Goal: Information Seeking & Learning: Check status

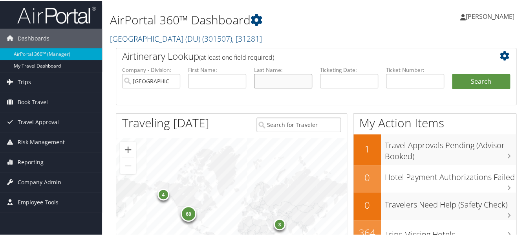
click at [280, 82] on input "text" at bounding box center [283, 80] width 58 height 15
type input "trigoso"
click at [452, 73] on button "Search" at bounding box center [481, 81] width 58 height 16
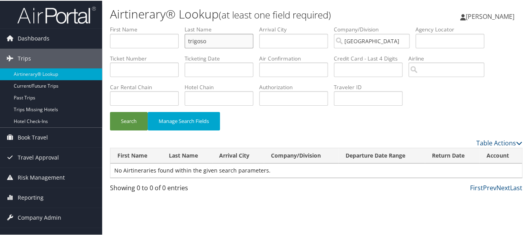
click at [247, 38] on input "trigoso" at bounding box center [219, 40] width 69 height 15
click at [110, 111] on button "Search" at bounding box center [129, 120] width 38 height 18
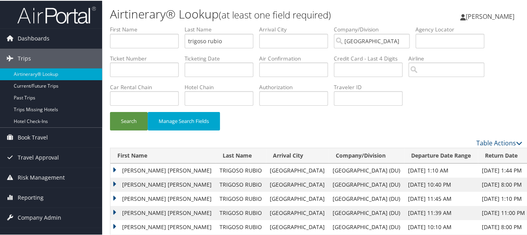
click at [115, 169] on td "[PERSON_NAME] [PERSON_NAME]" at bounding box center [162, 170] width 105 height 14
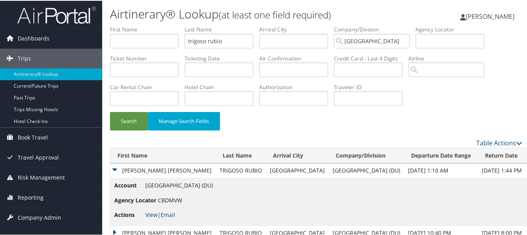
click at [153, 214] on link "View" at bounding box center [151, 213] width 12 height 7
drag, startPoint x: 197, startPoint y: 40, endPoint x: 107, endPoint y: 42, distance: 90.3
click at [111, 25] on ul "First Name Last Name [PERSON_NAME] Departure City Arrival City Company/Division…" at bounding box center [316, 25] width 412 height 0
type input "[PERSON_NAME]"
click at [110, 111] on button "Search" at bounding box center [129, 120] width 38 height 18
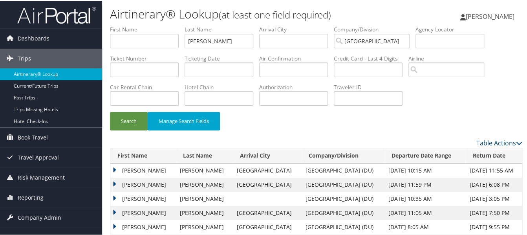
drag, startPoint x: 115, startPoint y: 171, endPoint x: 137, endPoint y: 169, distance: 22.9
click at [115, 171] on td "[PERSON_NAME]" at bounding box center [143, 170] width 66 height 14
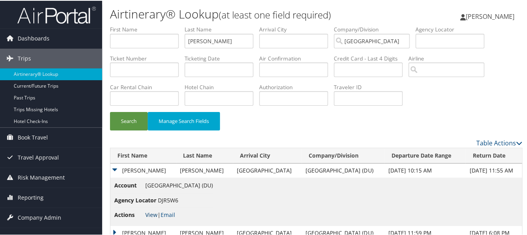
click at [152, 212] on link "View" at bounding box center [151, 213] width 12 height 7
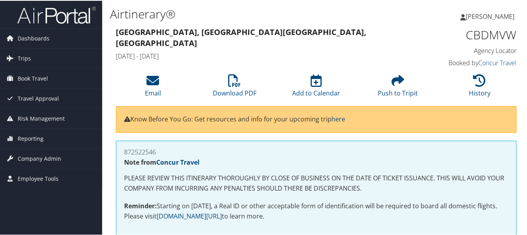
drag, startPoint x: 165, startPoint y: 149, endPoint x: 123, endPoint y: 150, distance: 41.6
click at [123, 150] on div "872522546 Note from Concur Travel PLEASE REVIEW THIS ITINERARY THOROUGHLY BY CL…" at bounding box center [316, 188] width 400 height 97
copy h4 "872522546"
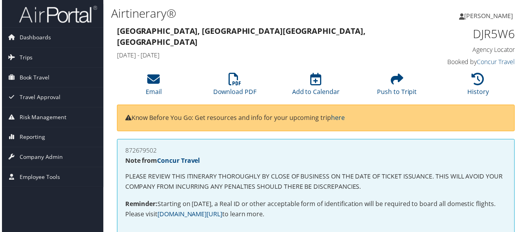
drag, startPoint x: 162, startPoint y: 148, endPoint x: 123, endPoint y: 148, distance: 38.5
click at [123, 148] on div "872679502 Note from Concur Travel PLEASE REVIEW THIS ITINERARY THOROUGHLY BY CL…" at bounding box center [316, 188] width 400 height 97
copy h4 "872679502"
